Goal: Find specific page/section: Find specific page/section

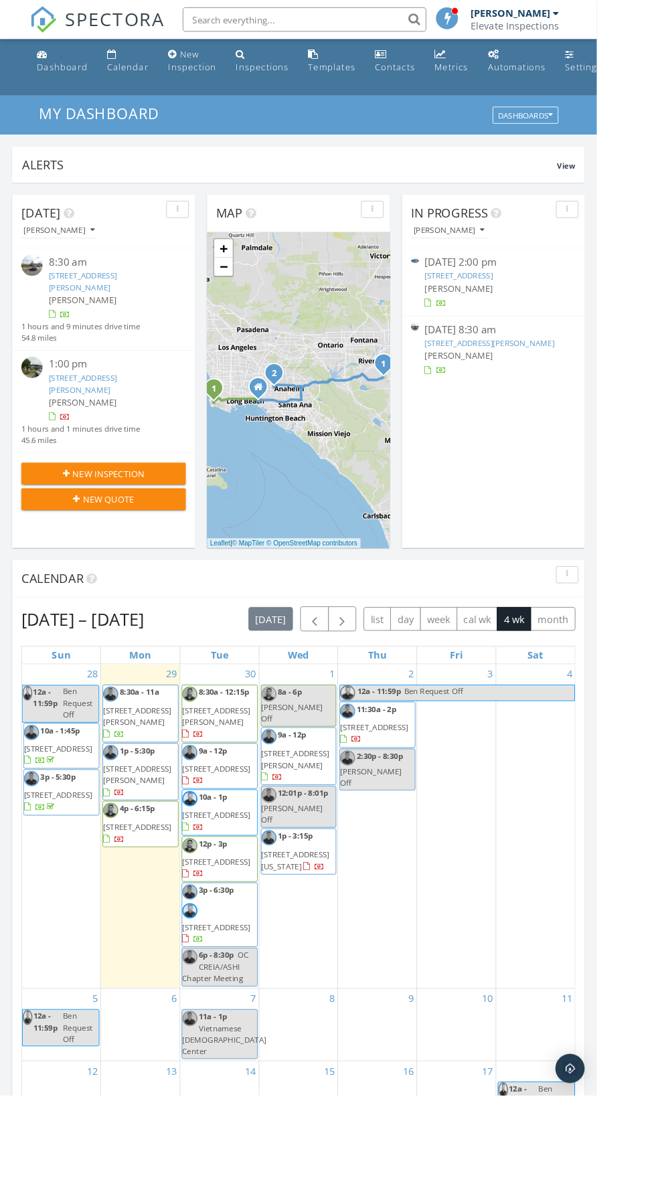
click at [391, 21] on input "text" at bounding box center [335, 21] width 268 height 27
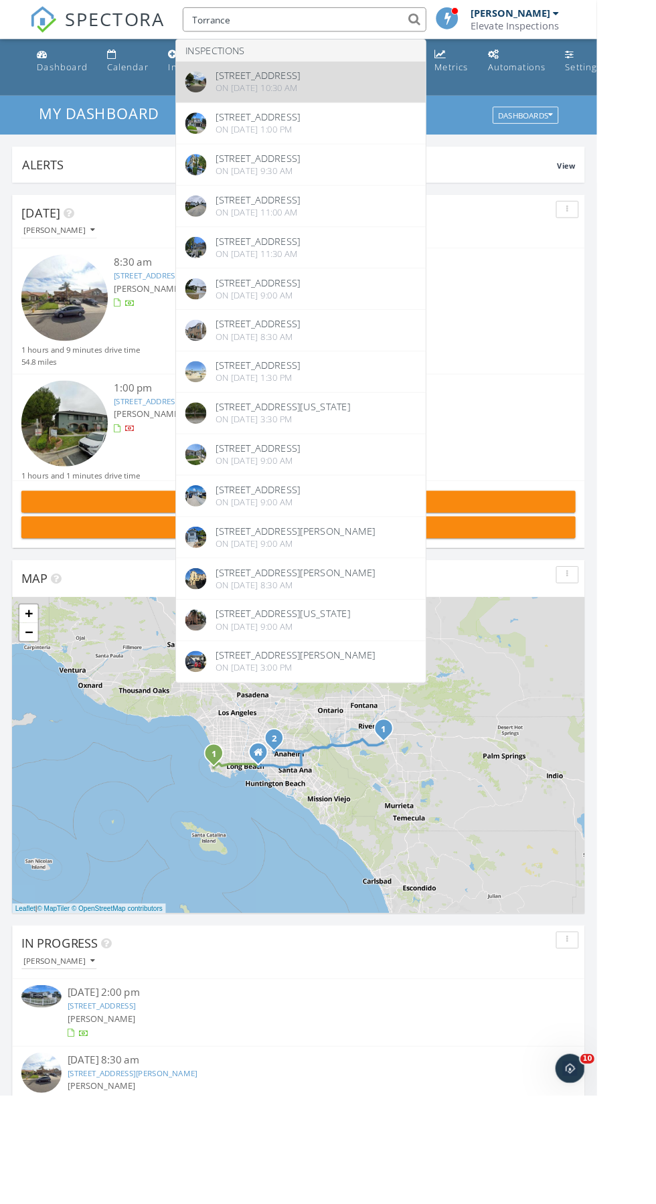
type input "Torrance"
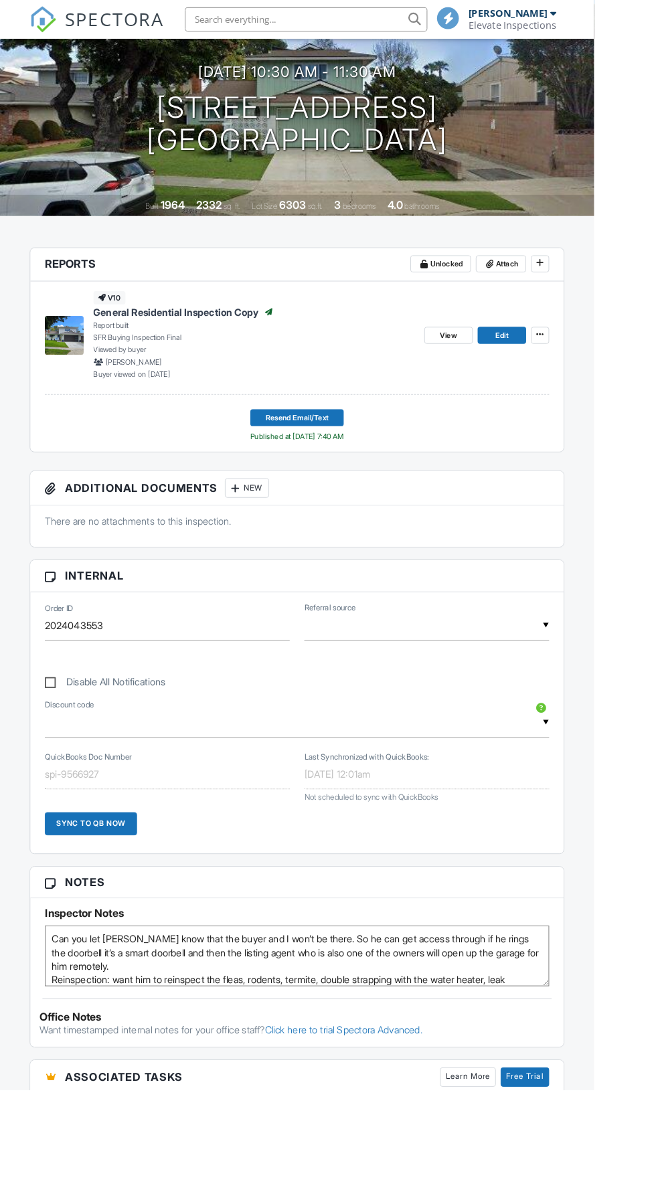
scroll to position [125, 0]
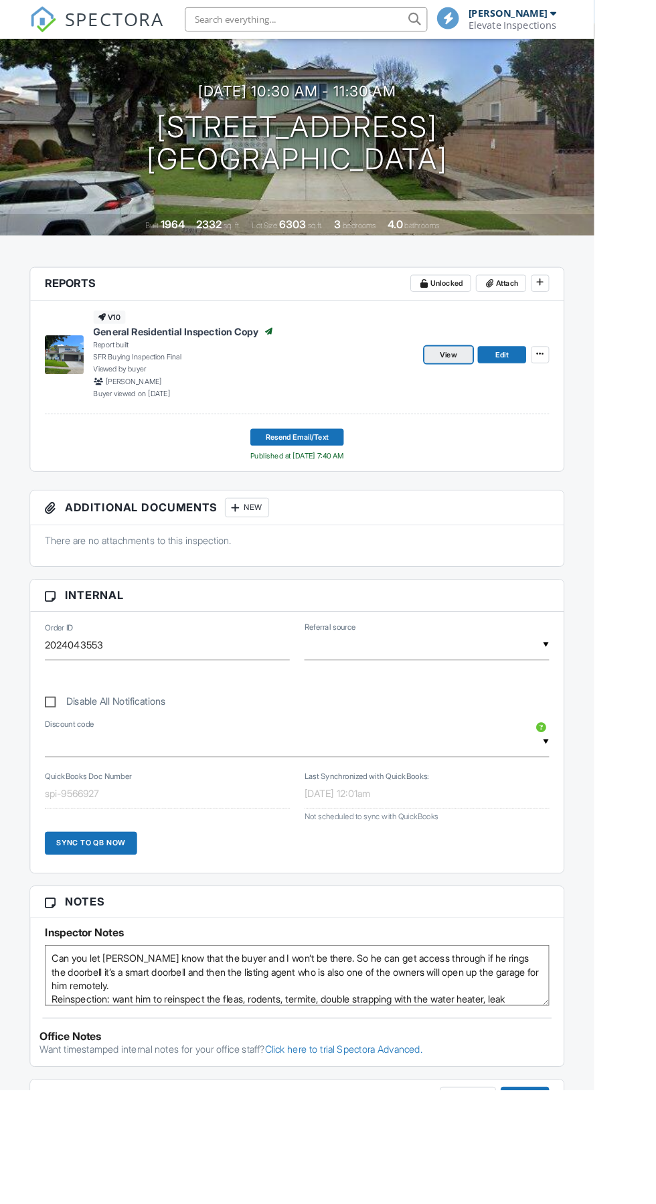
click at [500, 387] on span "View" at bounding box center [495, 391] width 19 height 13
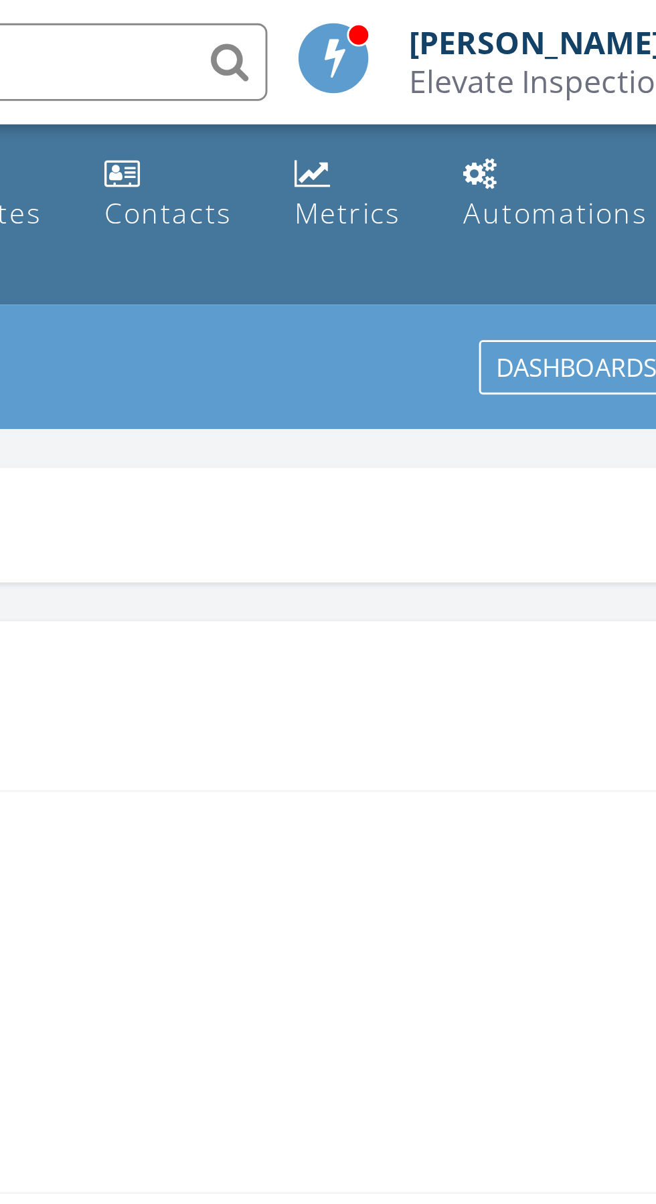
click at [426, 21] on input "text" at bounding box center [335, 21] width 268 height 27
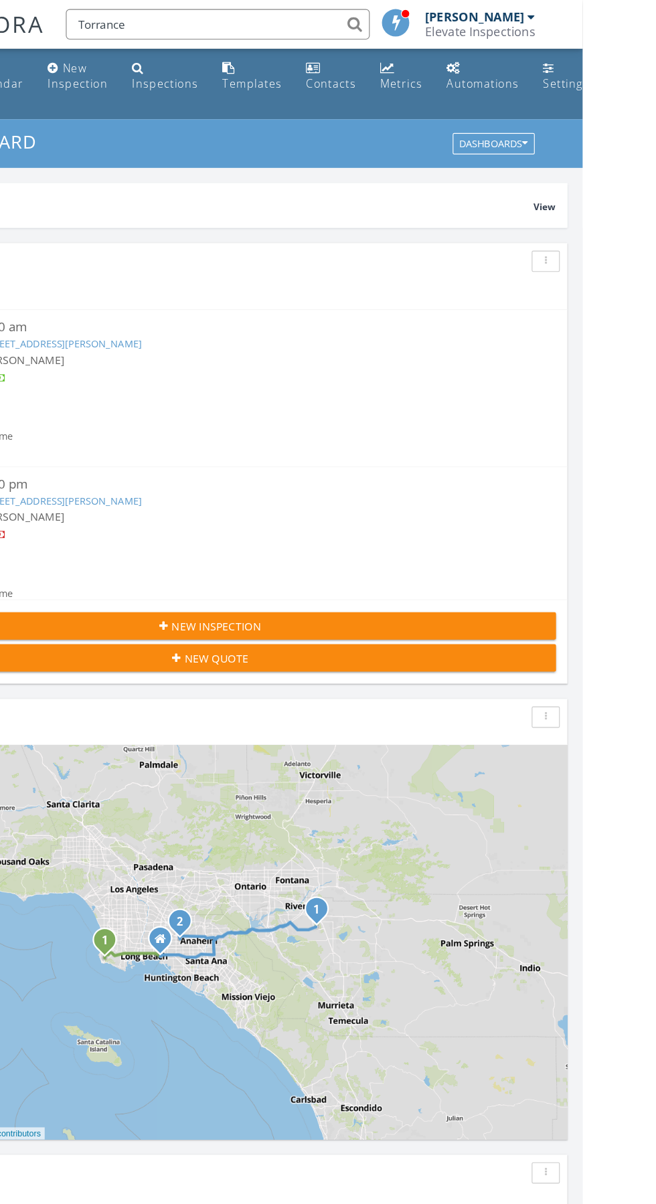
click at [454, 27] on input "Torrance" at bounding box center [335, 21] width 268 height 27
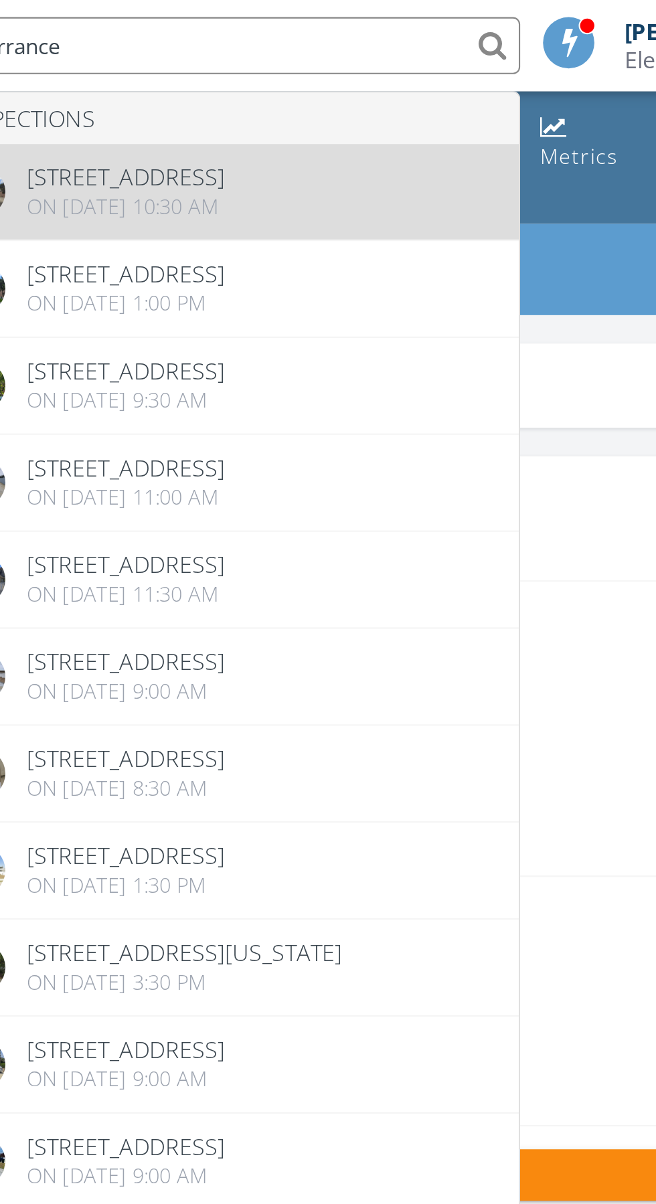
type input "Torrance"
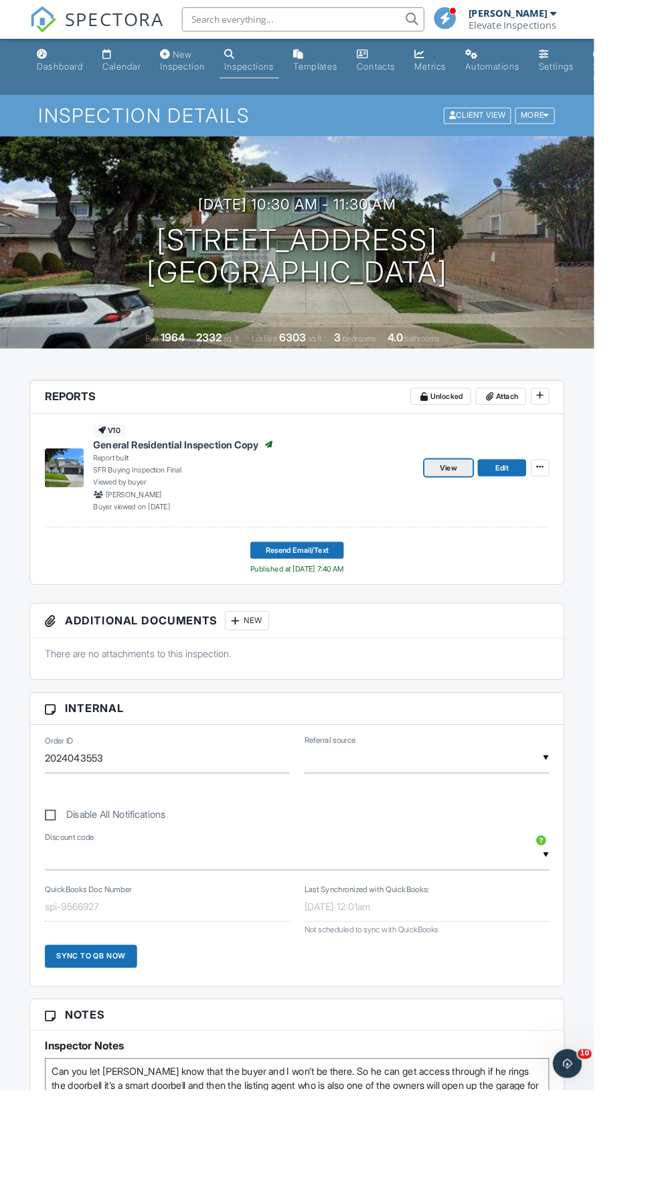
click at [497, 520] on span "View" at bounding box center [495, 516] width 19 height 13
click at [477, 507] on link "View" at bounding box center [495, 516] width 54 height 19
